Goal: Task Accomplishment & Management: Complete application form

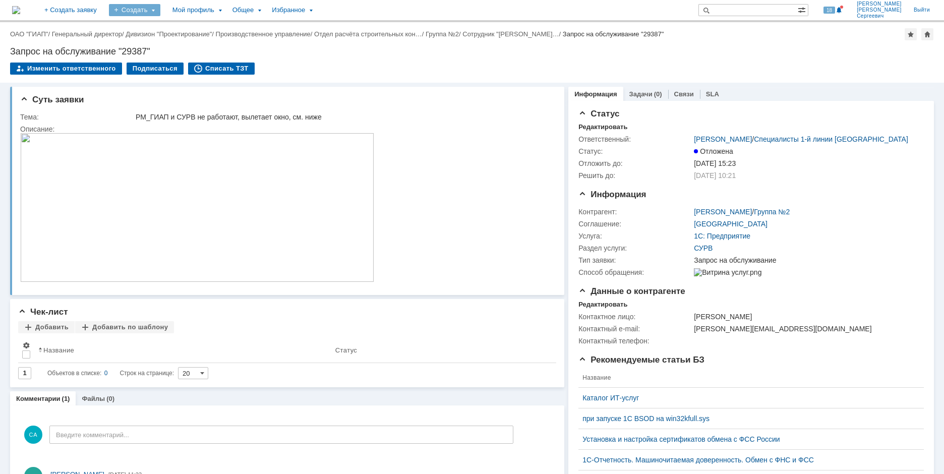
click at [160, 12] on div "Создать" at bounding box center [134, 10] width 51 height 12
click at [188, 66] on link "Заявка" at bounding box center [149, 62] width 77 height 12
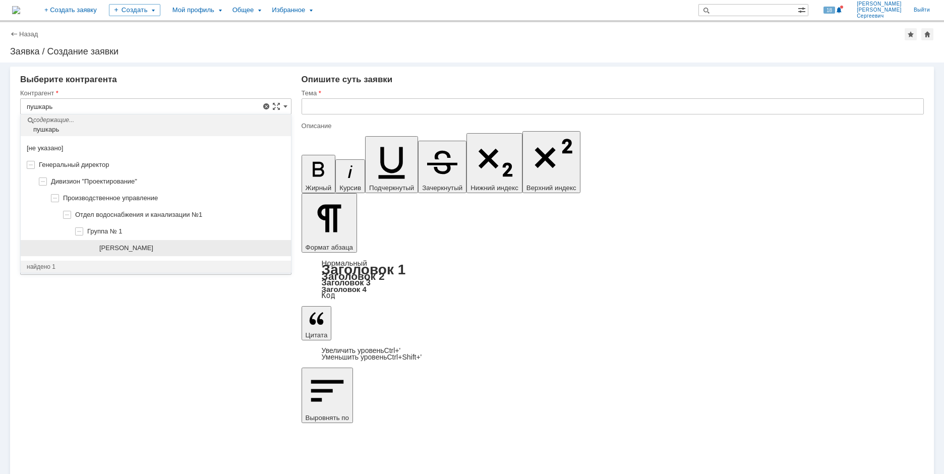
click at [223, 246] on div "[PERSON_NAME]" at bounding box center [192, 248] width 186 height 8
type input "[PERSON_NAME]"
type input "[GEOGRAPHIC_DATA]"
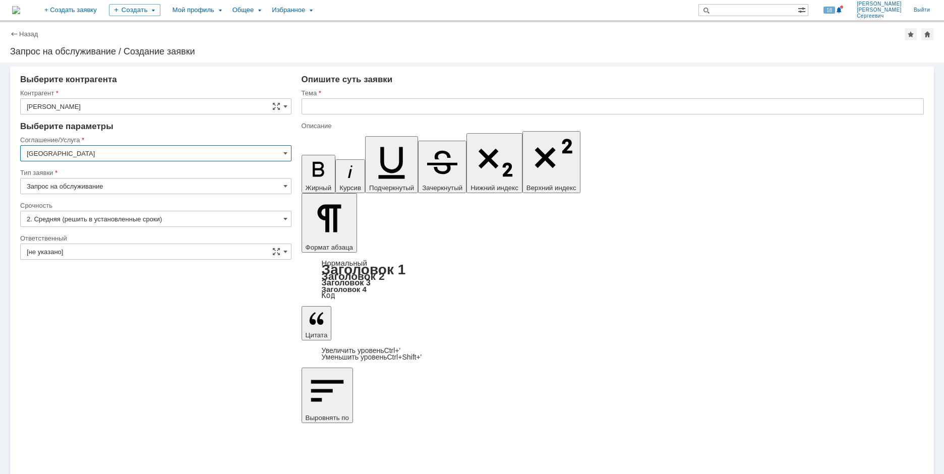
click at [173, 155] on input "[GEOGRAPHIC_DATA]" at bounding box center [155, 153] width 271 height 16
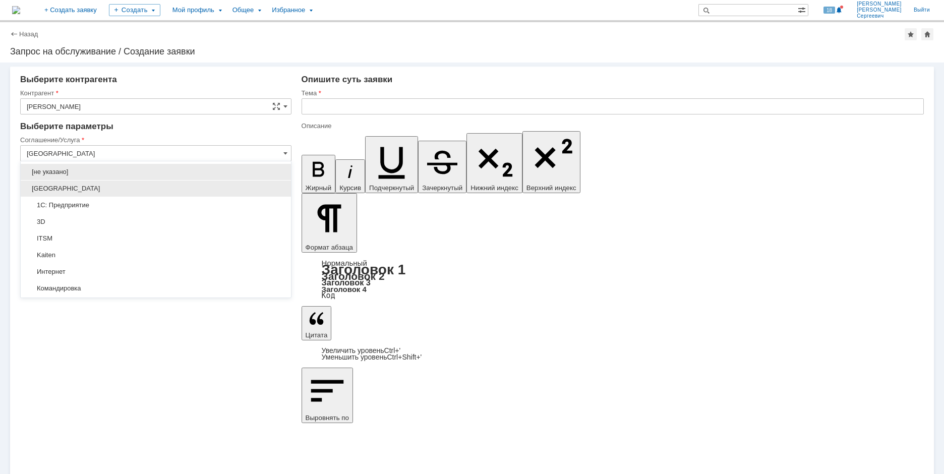
click at [167, 185] on span "[GEOGRAPHIC_DATA]" at bounding box center [156, 189] width 258 height 8
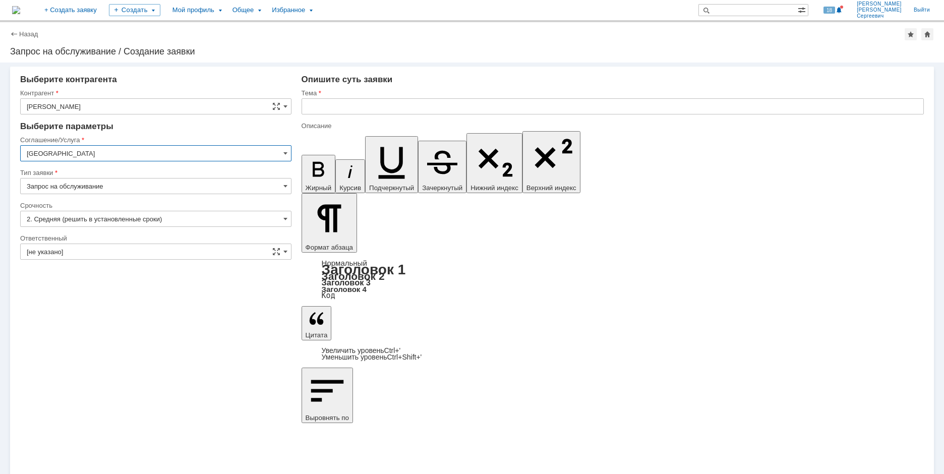
type input "[GEOGRAPHIC_DATA]"
click at [173, 251] on input "[не указано]" at bounding box center [155, 252] width 271 height 16
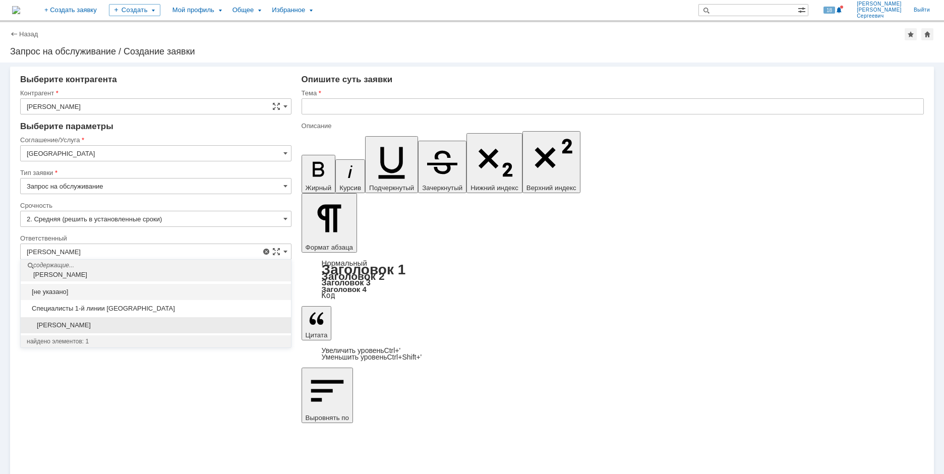
click at [174, 323] on span "[PERSON_NAME]" at bounding box center [156, 325] width 258 height 8
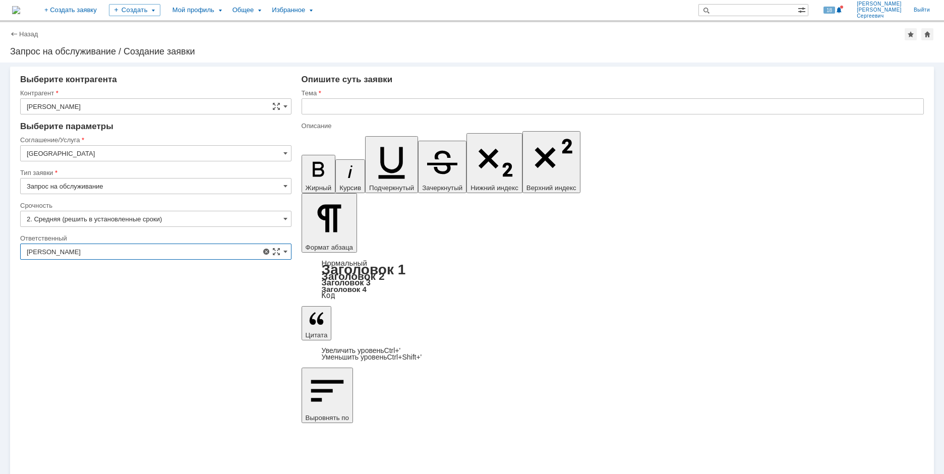
type input "[PERSON_NAME]"
click at [360, 102] on input "text" at bounding box center [613, 106] width 622 height 16
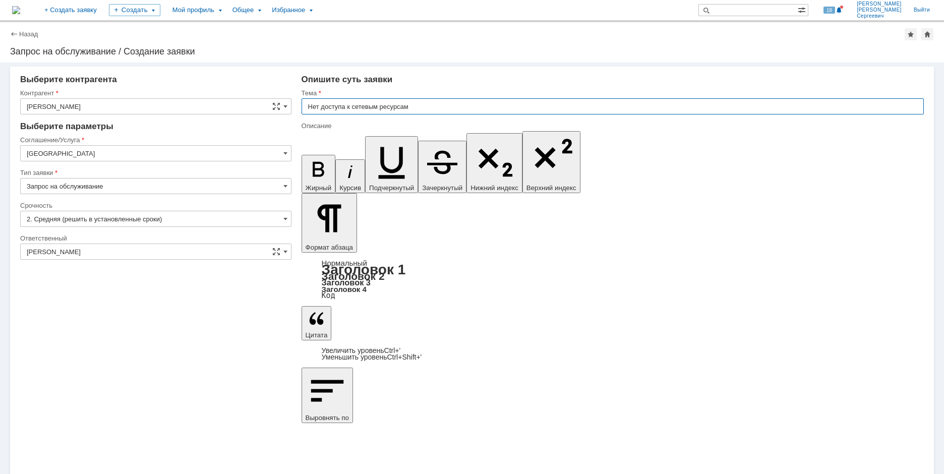
type input "Нет доступа к сетевым ресурсам"
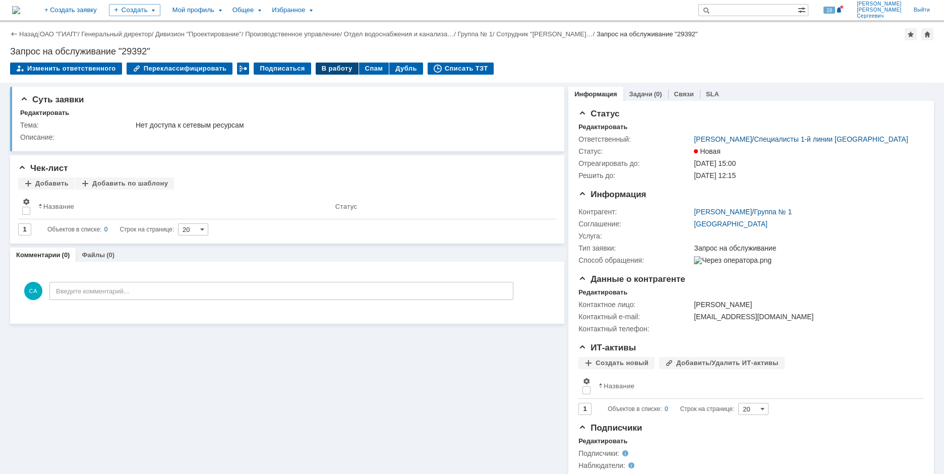
click at [322, 71] on div "В работу" at bounding box center [337, 69] width 43 height 12
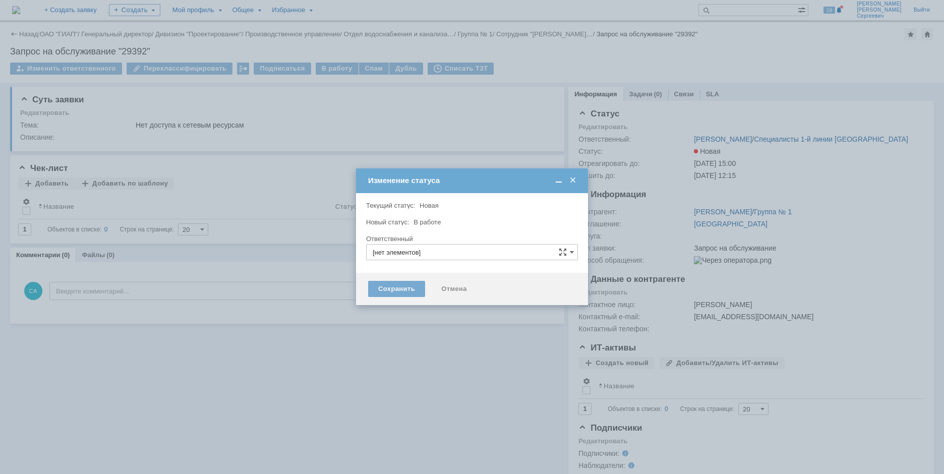
type input "[PERSON_NAME]"
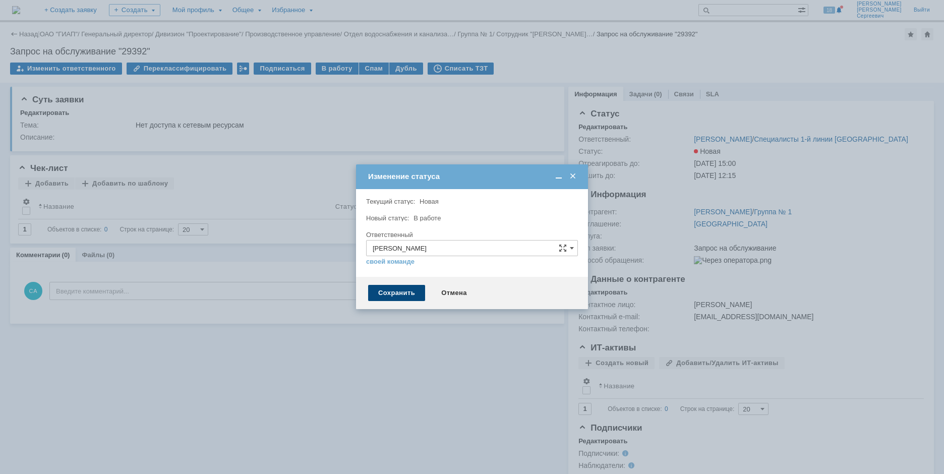
click at [378, 293] on div "Сохранить" at bounding box center [396, 293] width 57 height 16
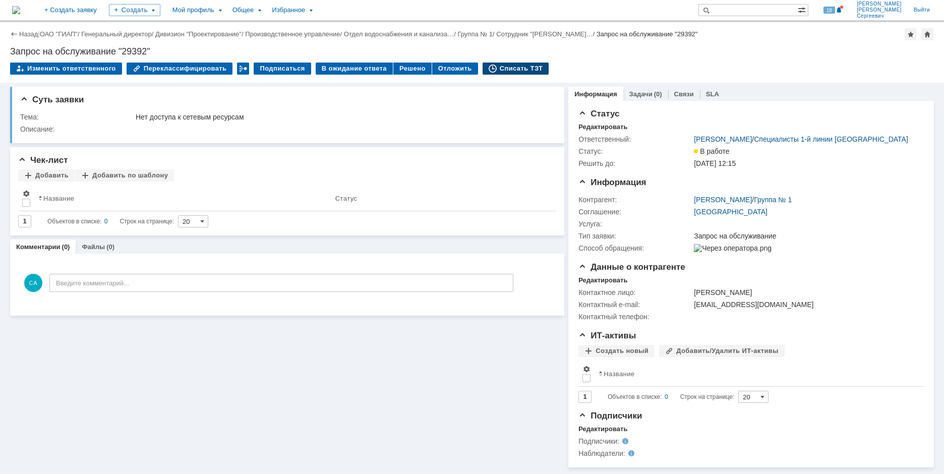
click at [503, 71] on div "Списать ТЗТ" at bounding box center [516, 69] width 67 height 12
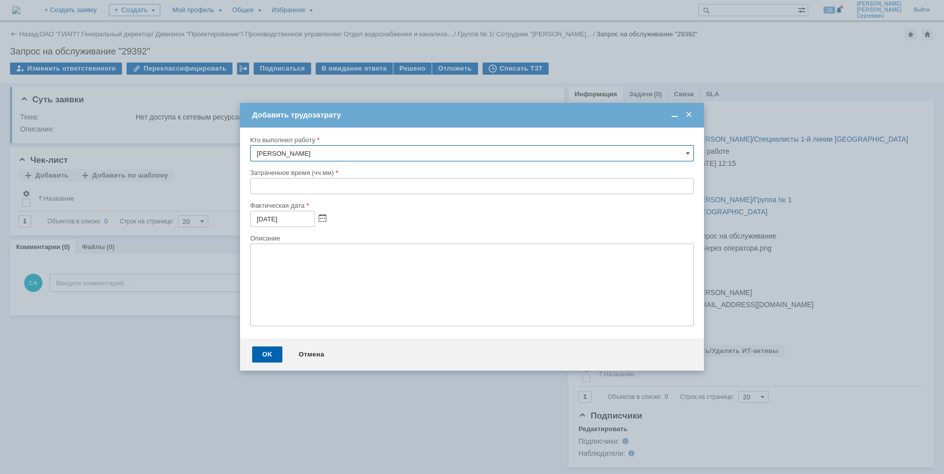
click at [252, 187] on input "text" at bounding box center [472, 186] width 444 height 16
type input "00:30"
click at [260, 356] on div "OK" at bounding box center [267, 355] width 30 height 16
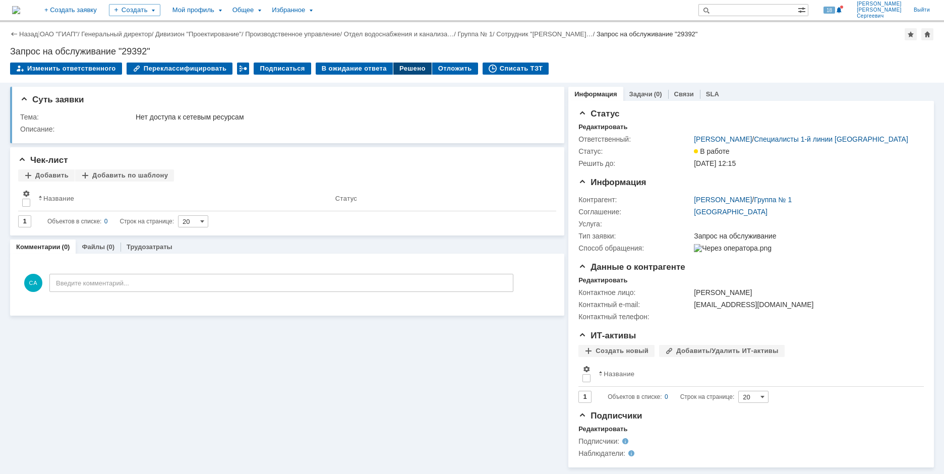
click at [393, 64] on div "Решено" at bounding box center [412, 69] width 38 height 12
